Goal: Find specific page/section: Find specific page/section

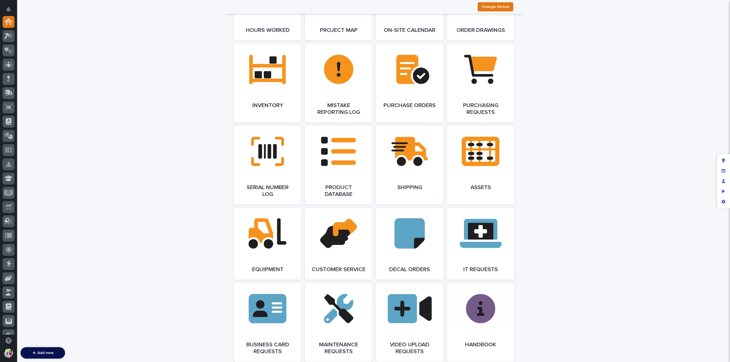
scroll to position [684, 0]
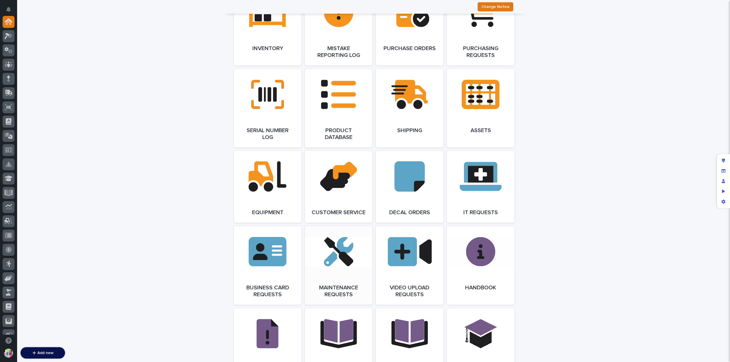
click at [350, 247] on link "Open Link" at bounding box center [339, 265] width 68 height 79
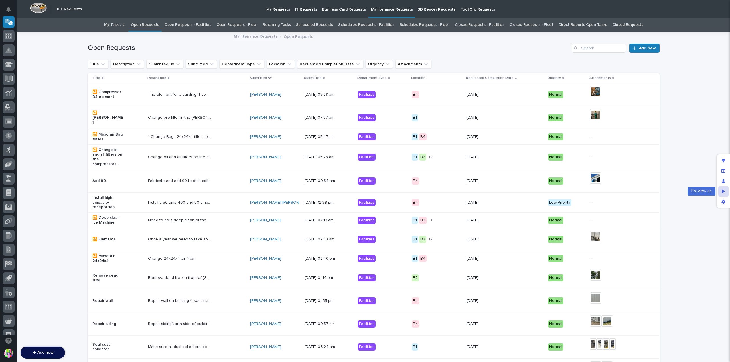
click at [726, 189] on div "Preview as" at bounding box center [723, 191] width 10 height 10
